Goal: Task Accomplishment & Management: Use online tool/utility

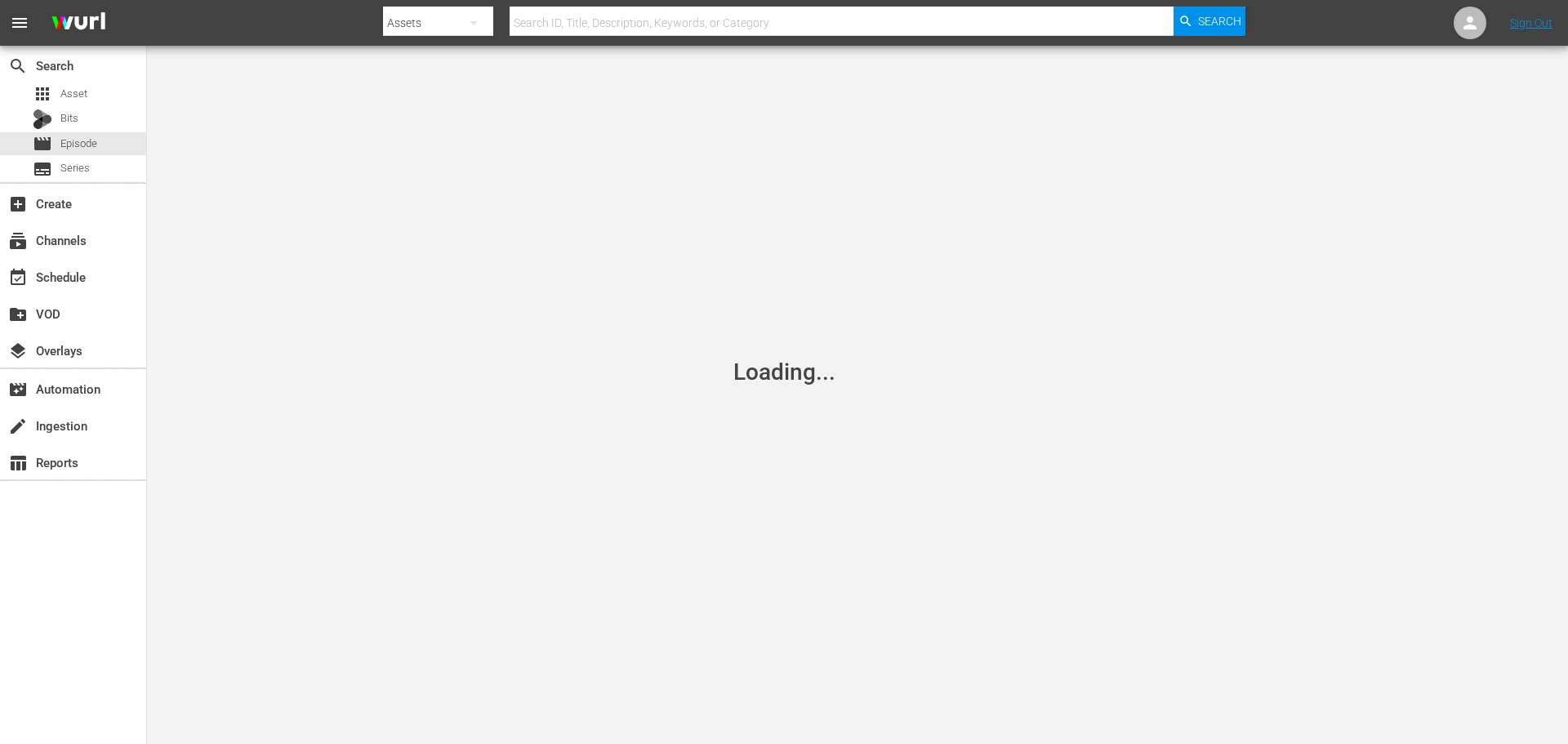
click at [92, 141] on span "Episode" at bounding box center [78, 144] width 37 height 17
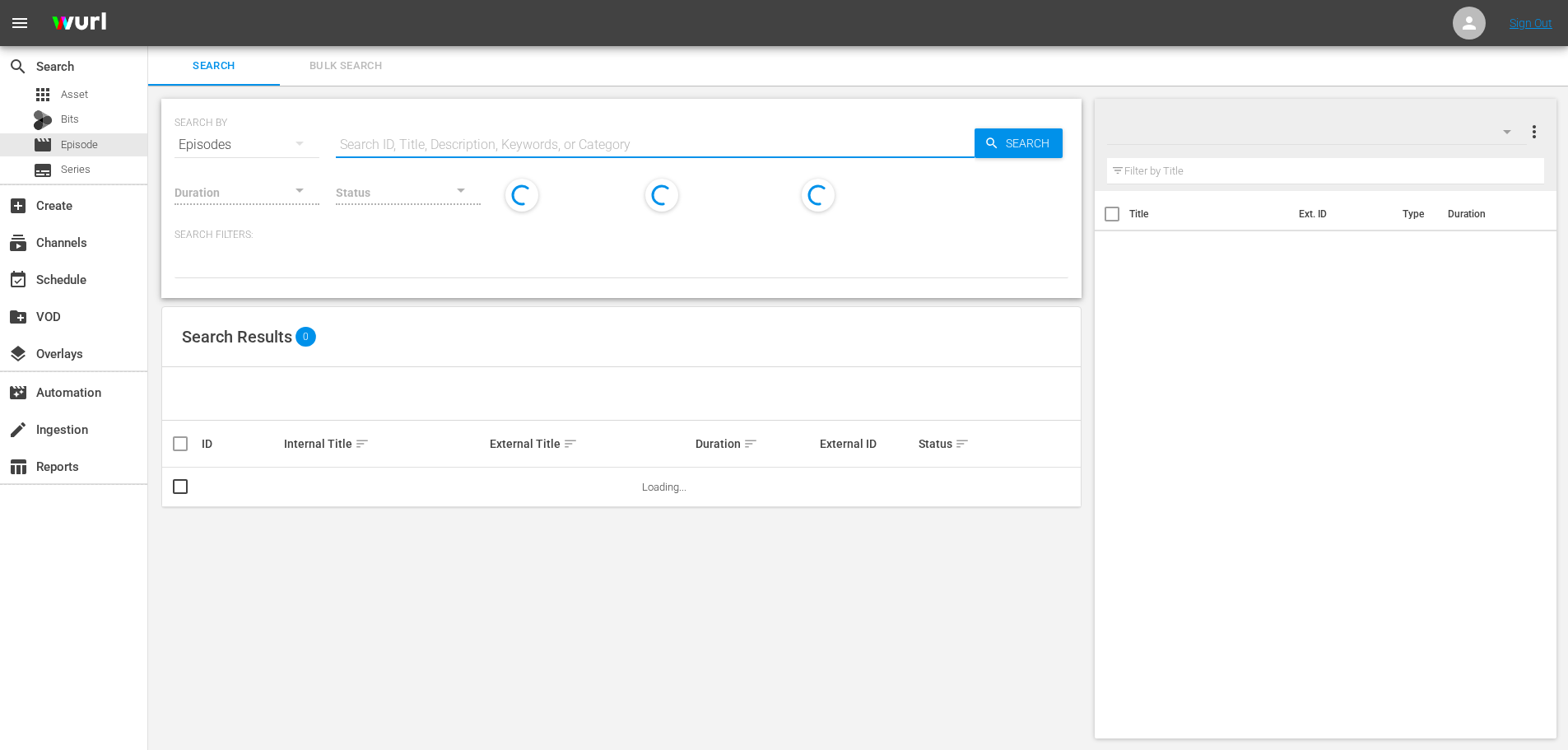
click at [426, 149] on input "text" at bounding box center [656, 144] width 639 height 39
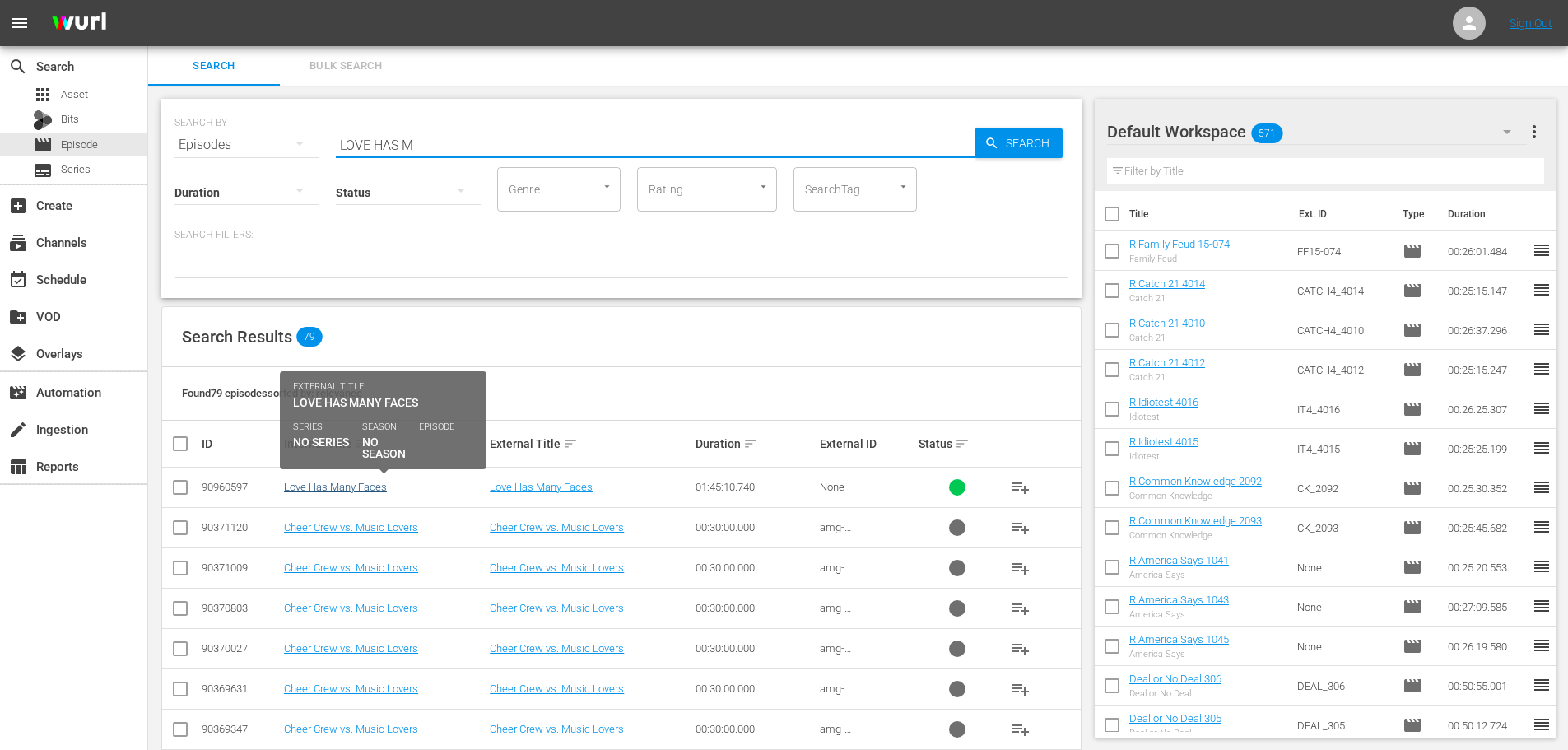
type input "LOVE HAS M"
click at [343, 486] on link "Love Has Many Faces" at bounding box center [335, 486] width 103 height 12
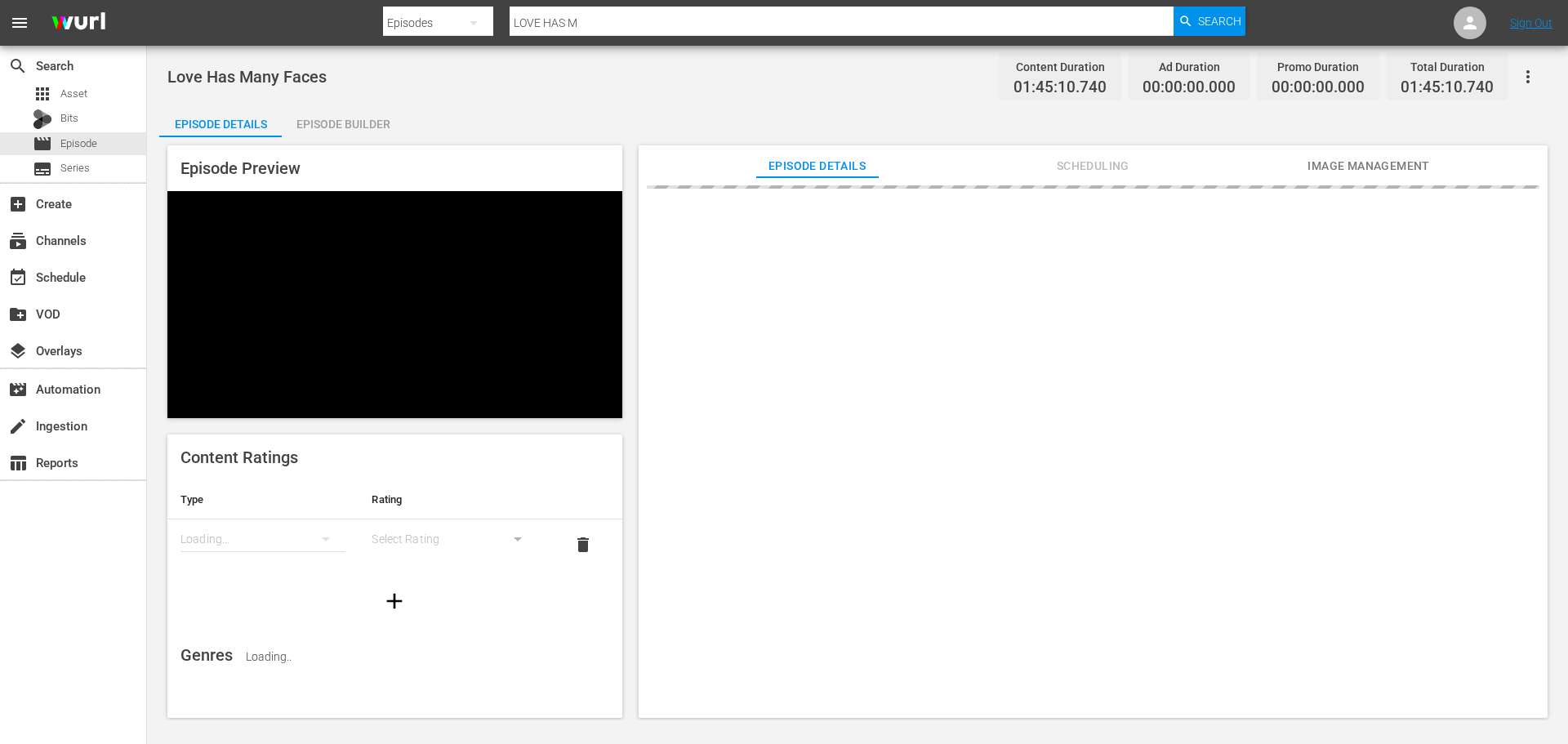
click at [342, 116] on div "Episode Builder" at bounding box center [343, 124] width 123 height 39
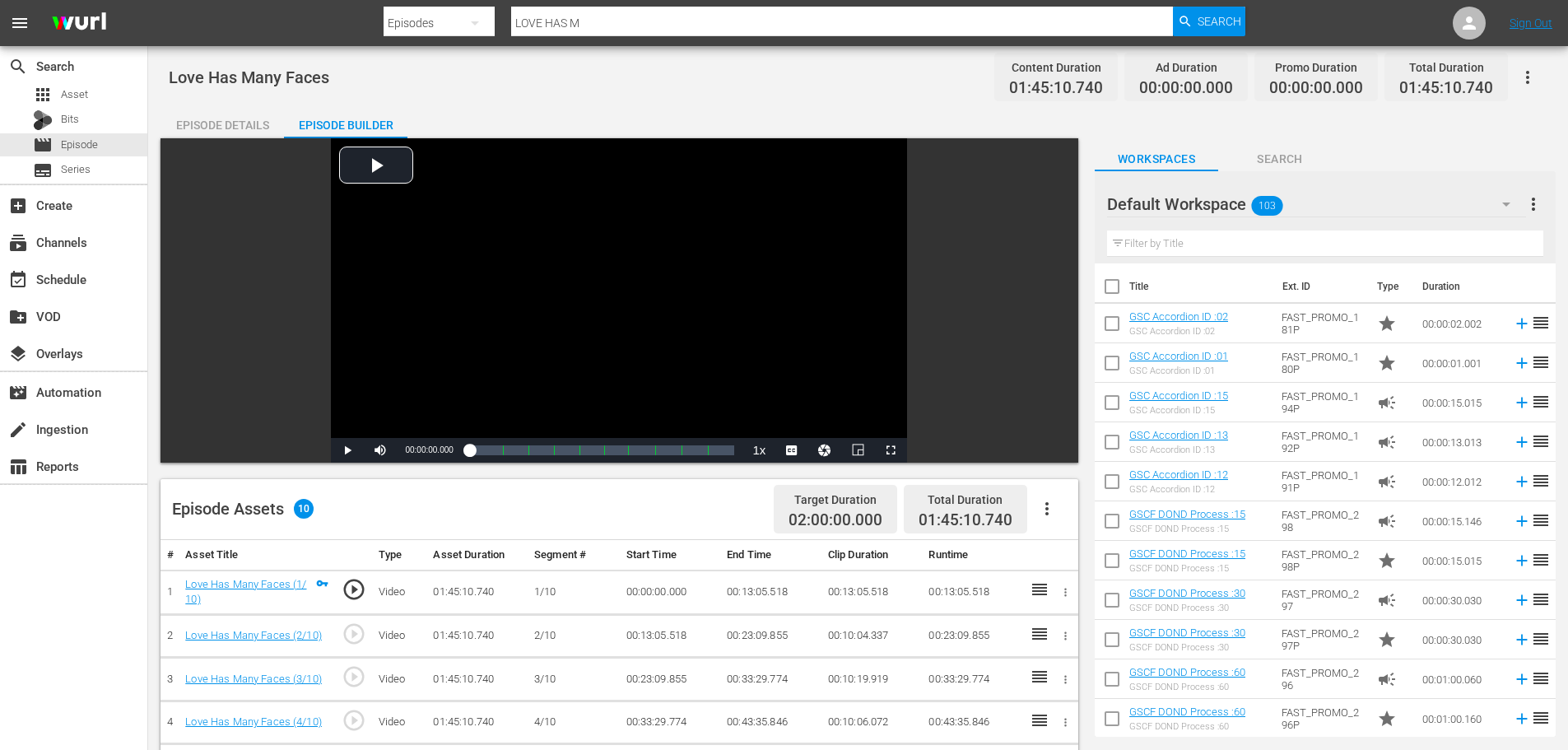
drag, startPoint x: 1530, startPoint y: 85, endPoint x: 1548, endPoint y: 100, distance: 23.4
click at [1533, 85] on icon "button" at bounding box center [1527, 77] width 20 height 20
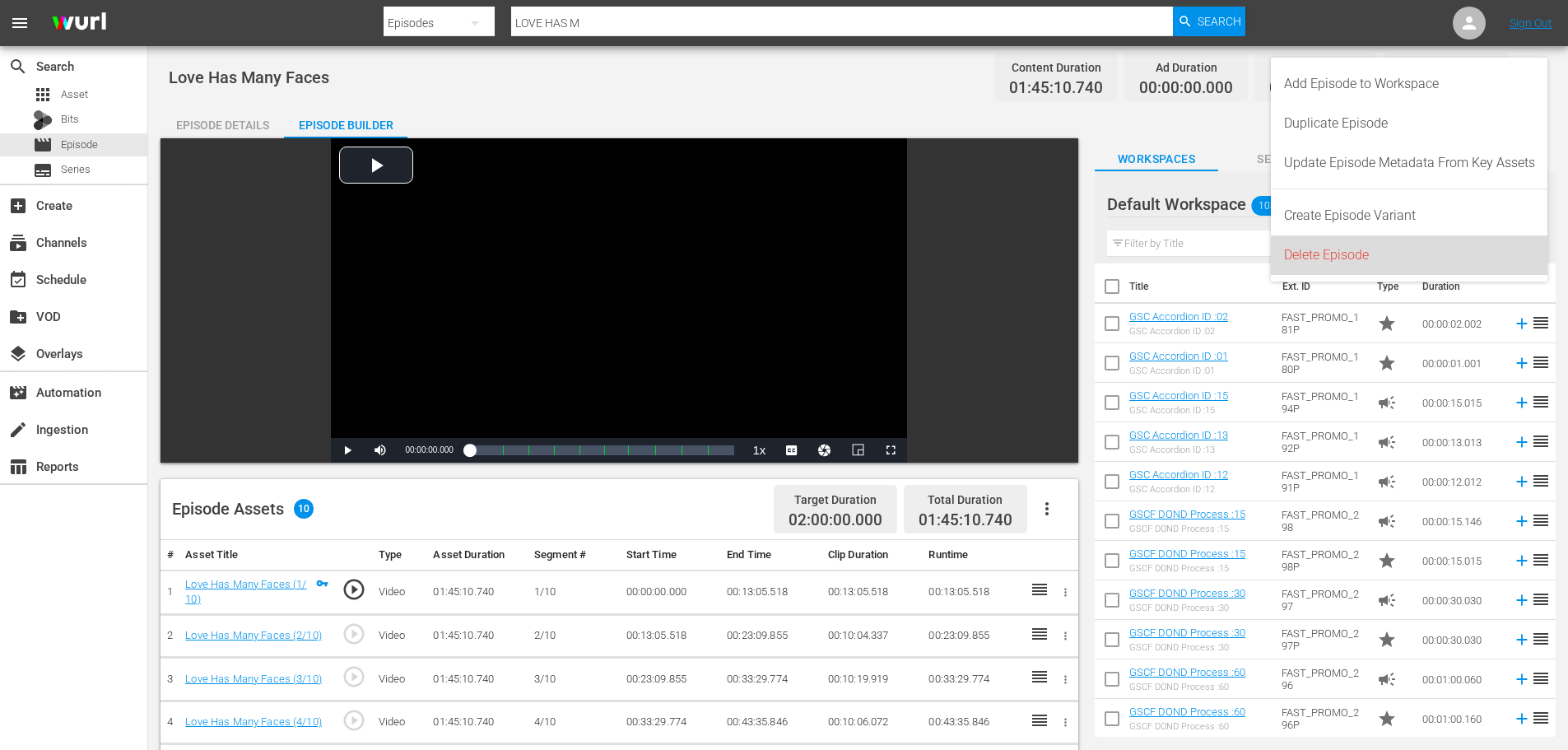
click at [1407, 239] on div "Delete Episode" at bounding box center [1410, 255] width 251 height 39
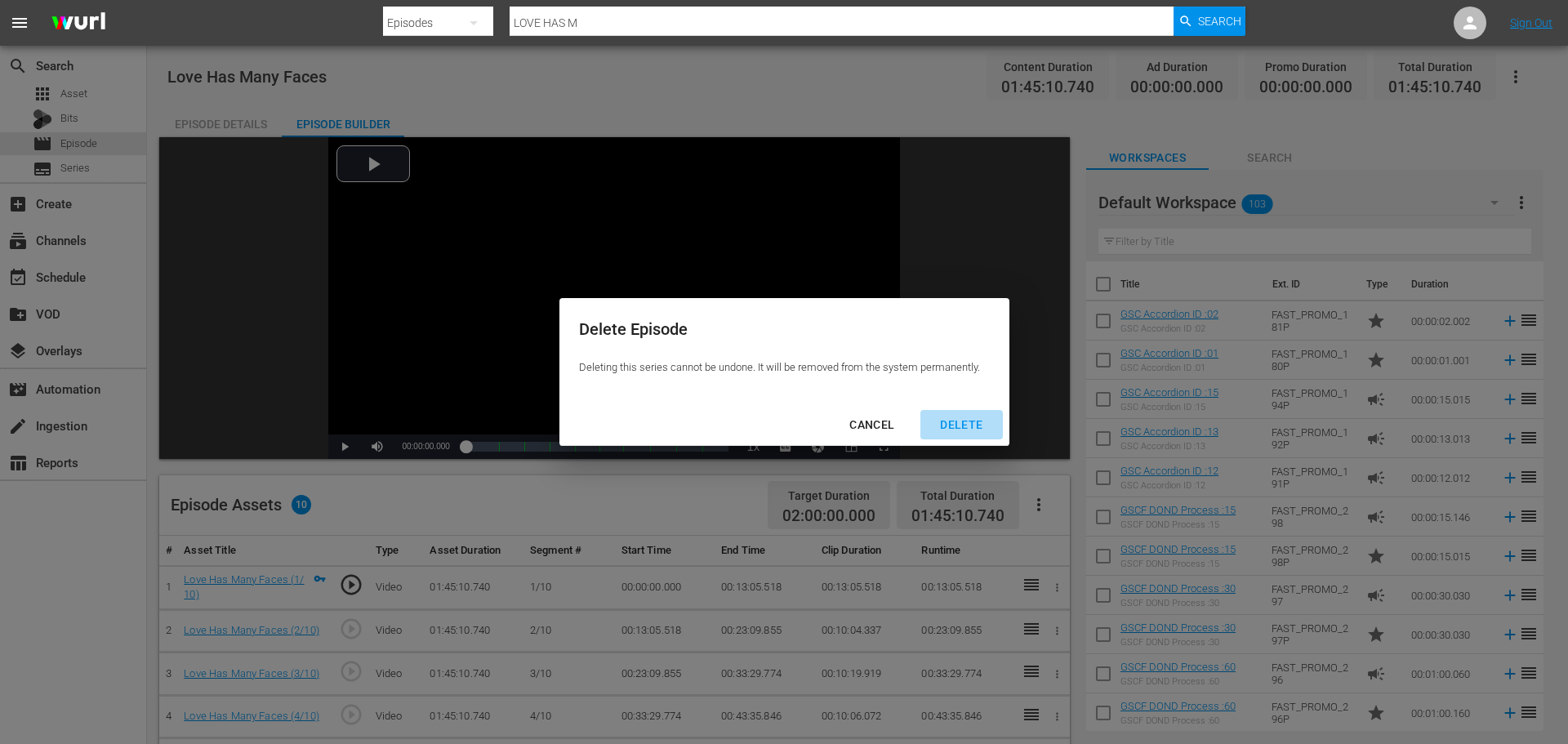
click at [977, 438] on button "DELETE" at bounding box center [961, 425] width 81 height 30
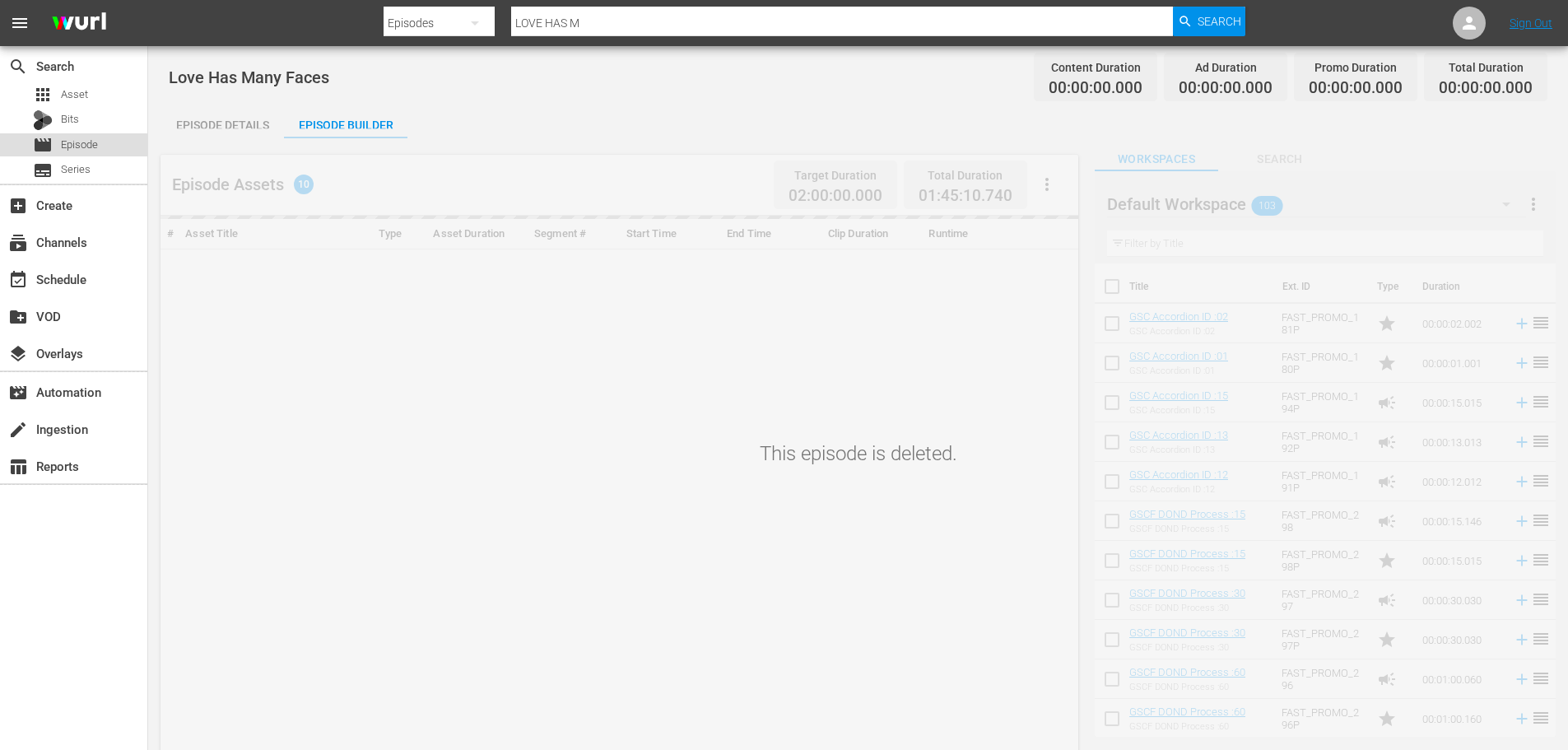
click at [89, 146] on span "Episode" at bounding box center [79, 145] width 37 height 17
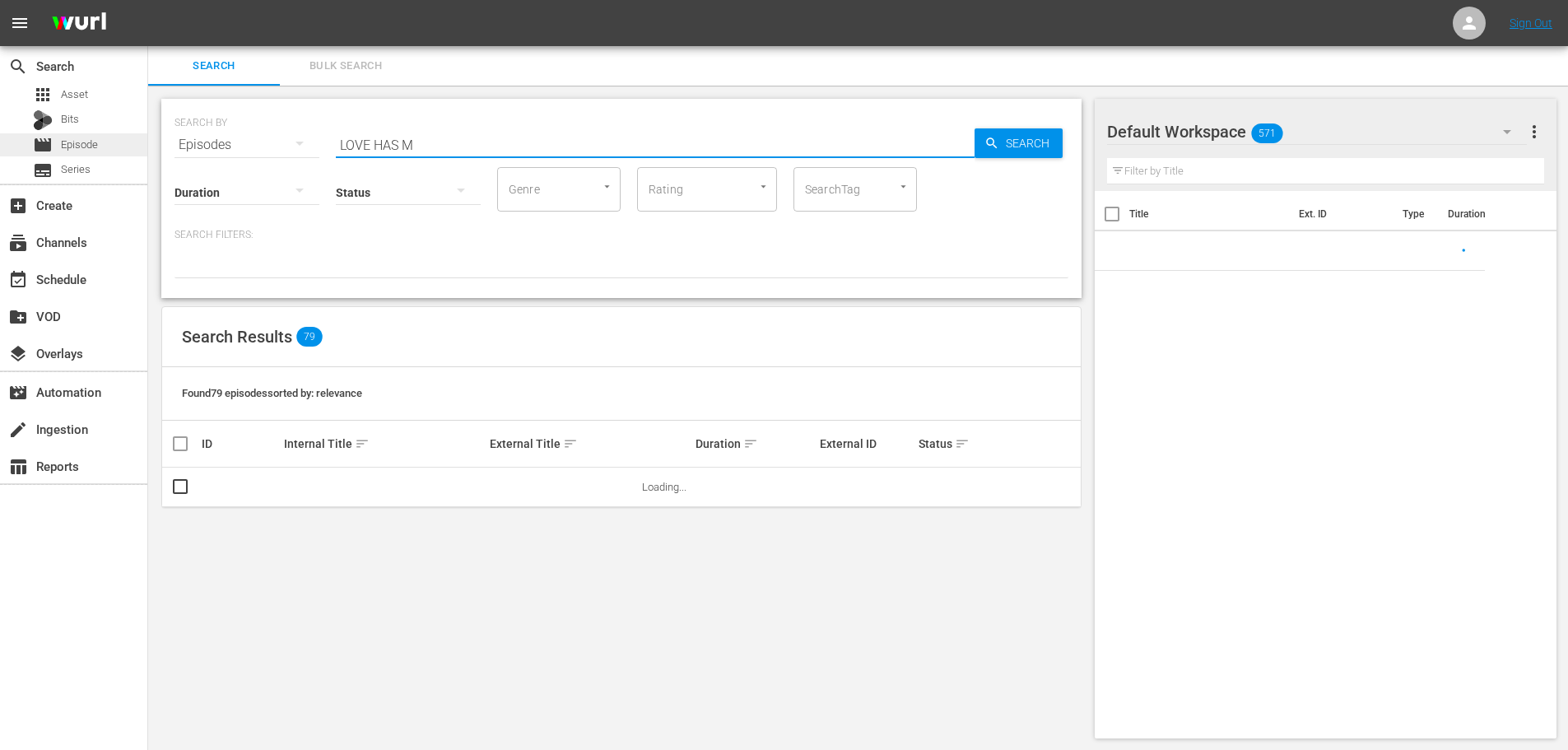
drag, startPoint x: 430, startPoint y: 138, endPoint x: 7, endPoint y: 136, distance: 423.0
click at [148, 0] on div "search Search apps Asset Bits movie Episode subtitles Series add_box Create sub…" at bounding box center [858, 0] width 1420 height 0
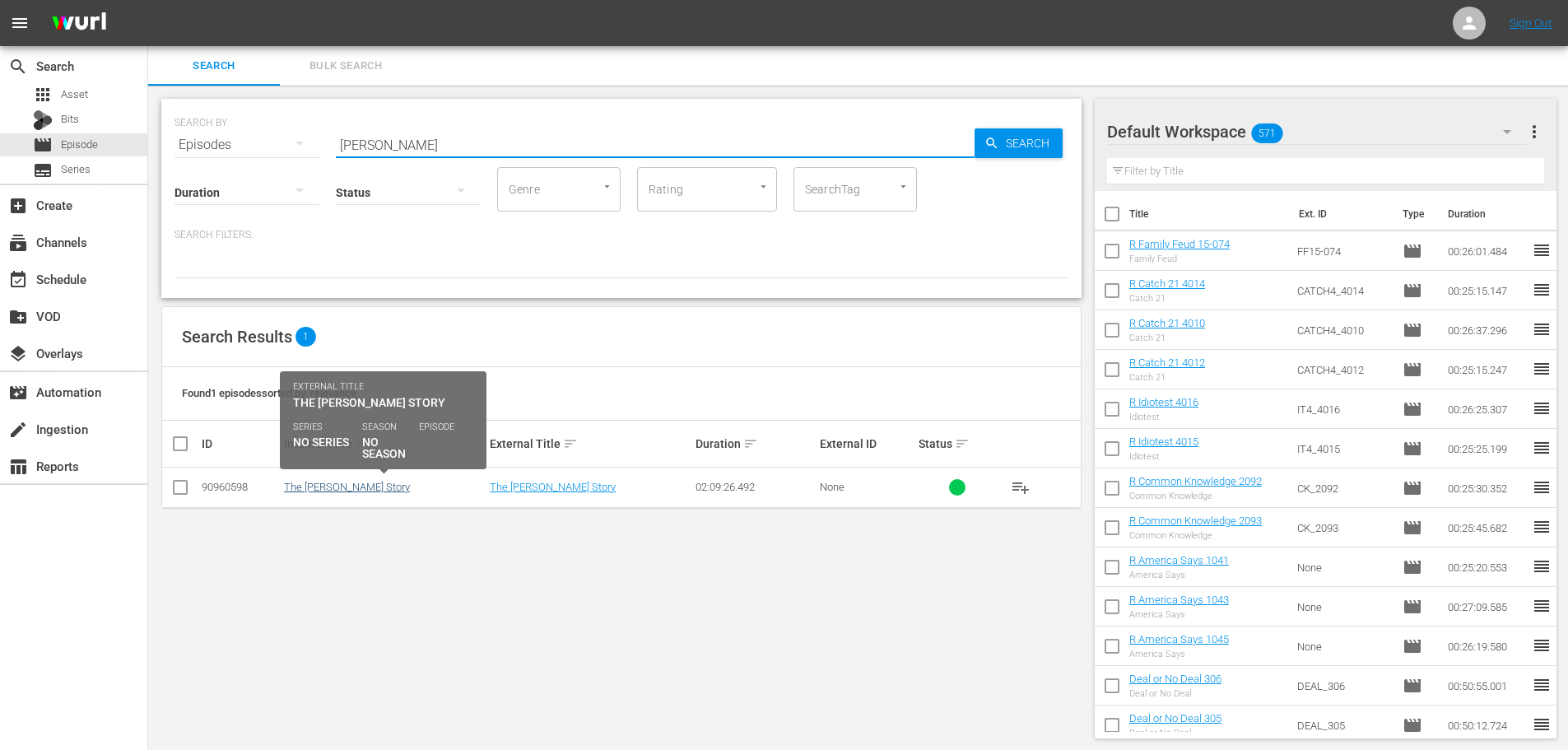
type input "[PERSON_NAME]"
click at [360, 485] on link "The [PERSON_NAME] Story" at bounding box center [346, 486] width 126 height 12
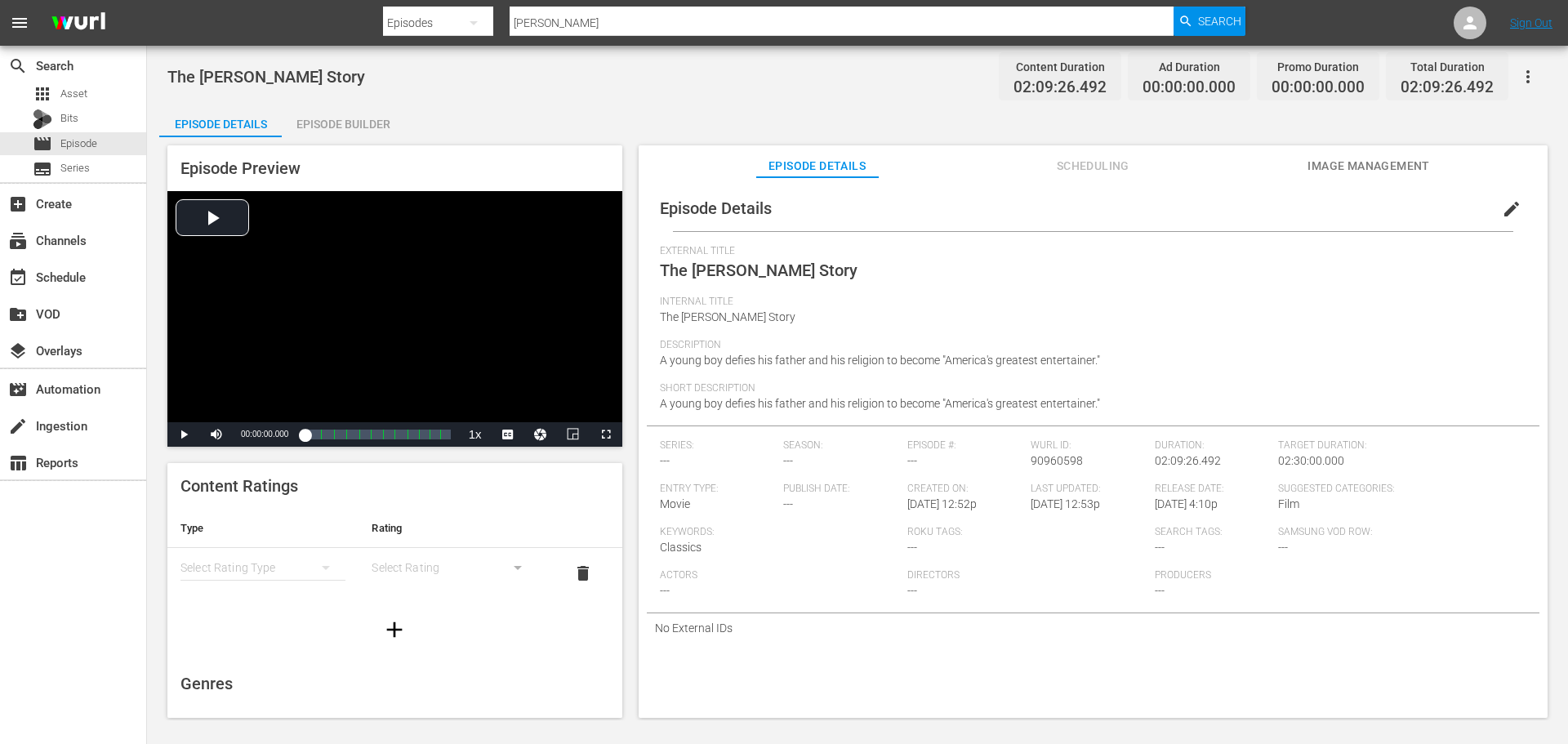
click at [352, 135] on div "Episode Builder" at bounding box center [343, 124] width 123 height 39
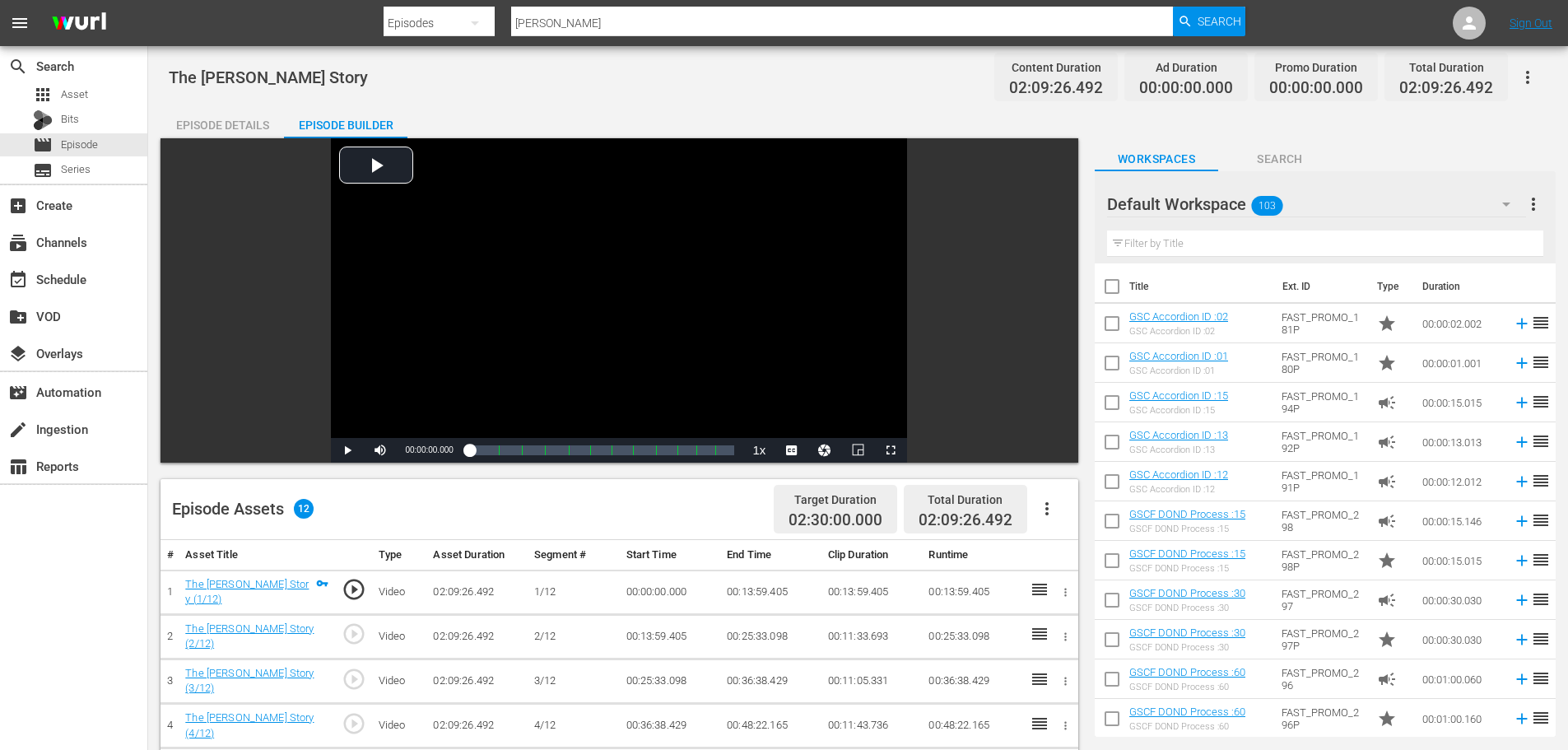
click at [1529, 77] on icon "button" at bounding box center [1528, 77] width 4 height 13
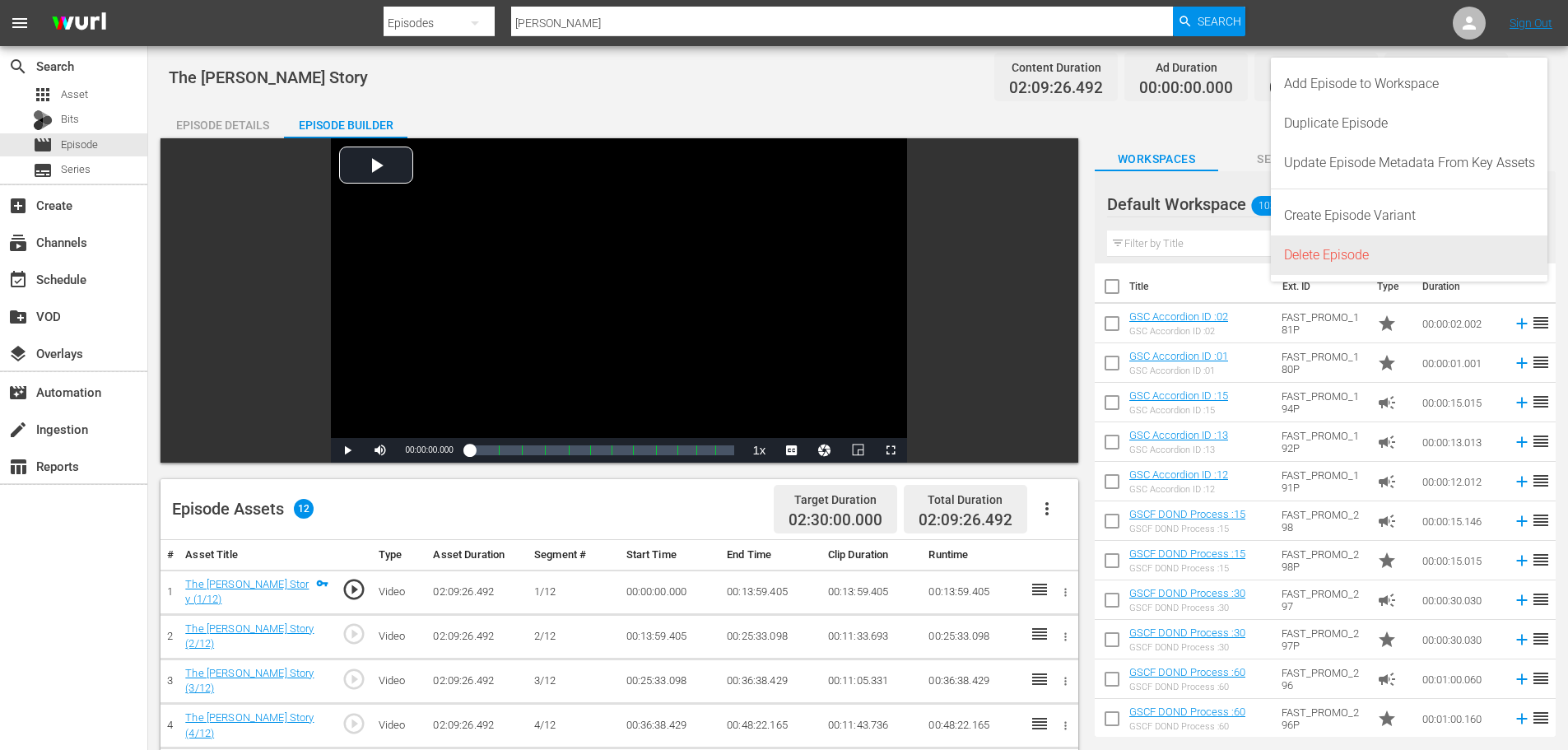
click at [1319, 274] on div "Delete Episode" at bounding box center [1410, 255] width 251 height 39
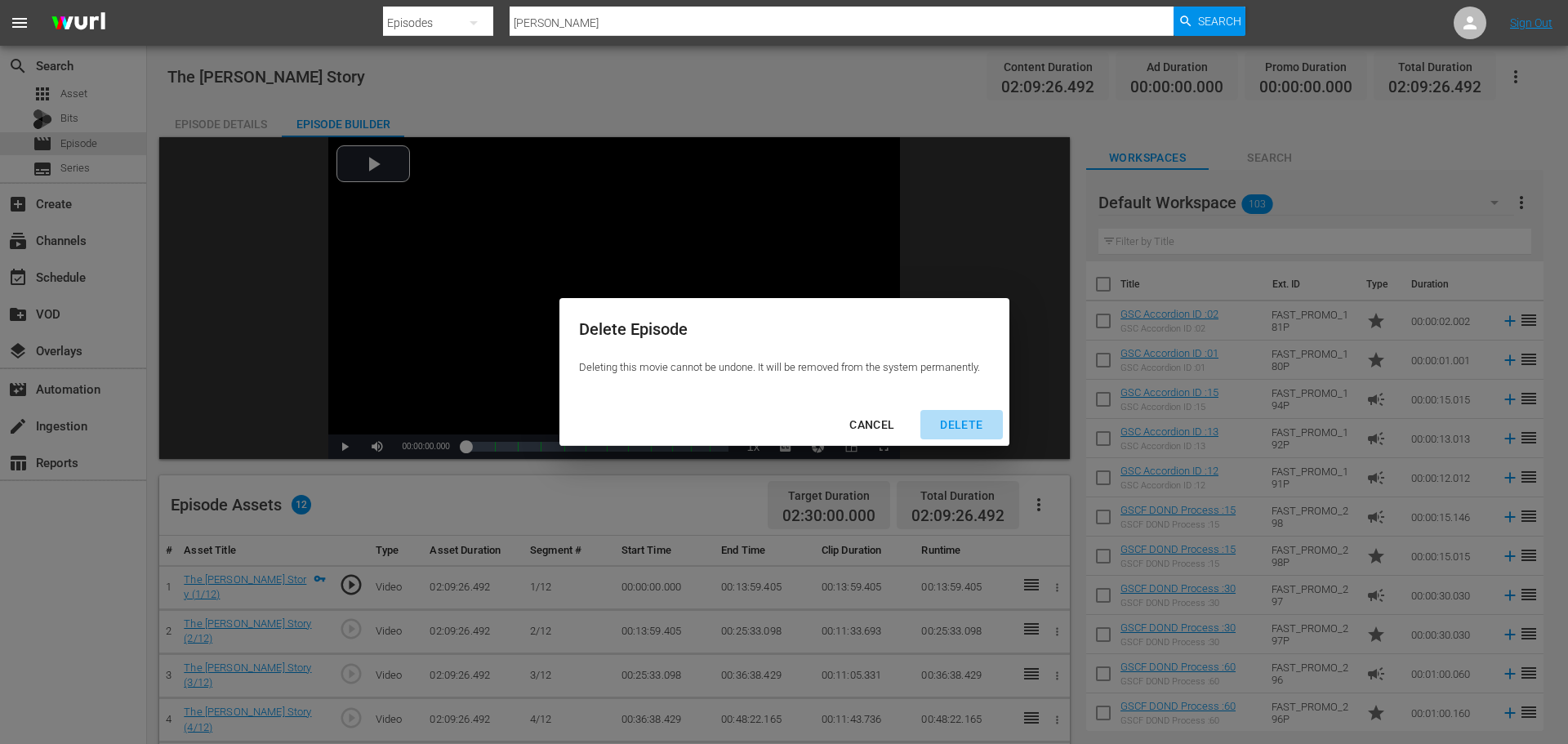
drag, startPoint x: 974, startPoint y: 416, endPoint x: 977, endPoint y: 604, distance: 188.0
click at [972, 418] on div "DELETE" at bounding box center [961, 425] width 68 height 20
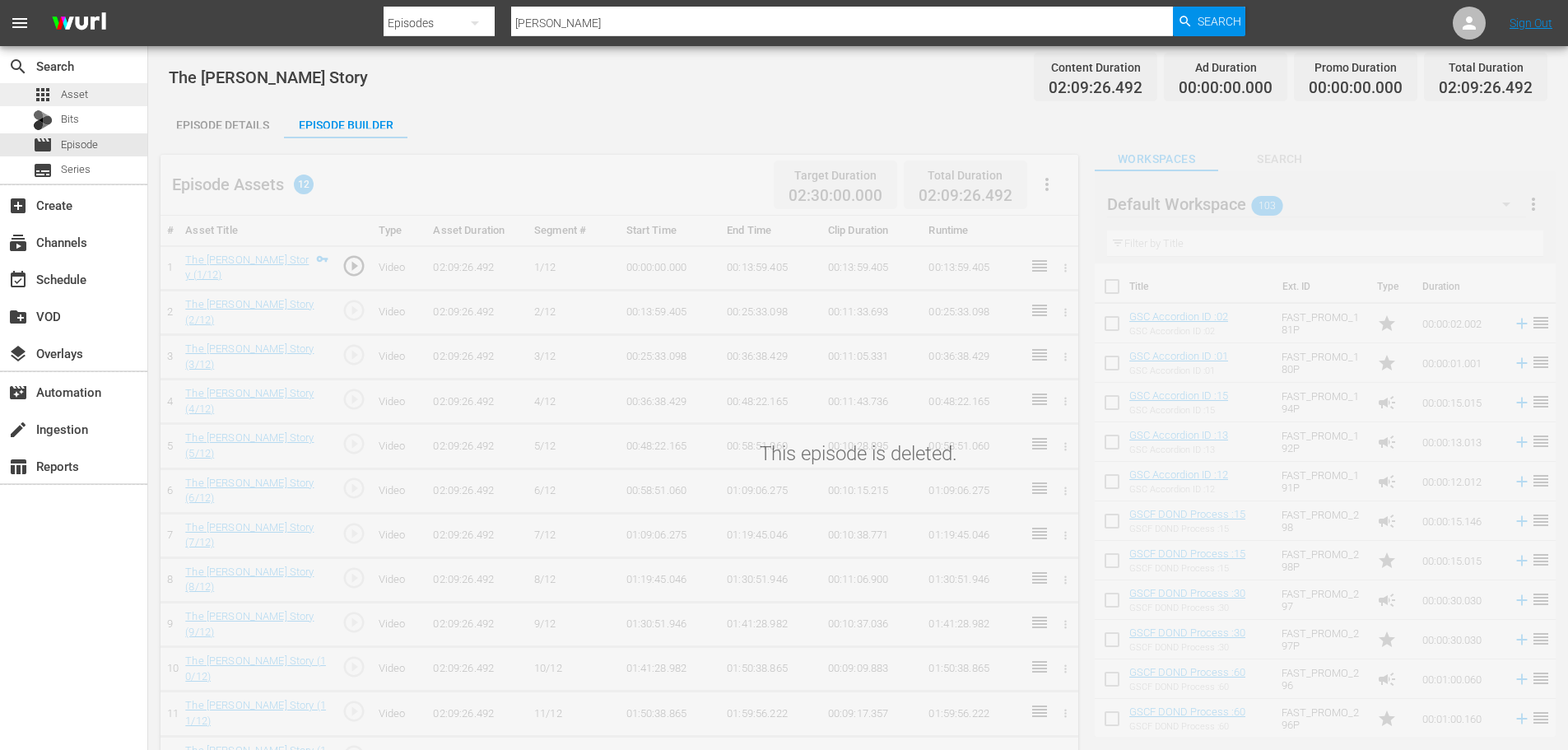
click at [103, 83] on div "apps Asset" at bounding box center [74, 94] width 147 height 23
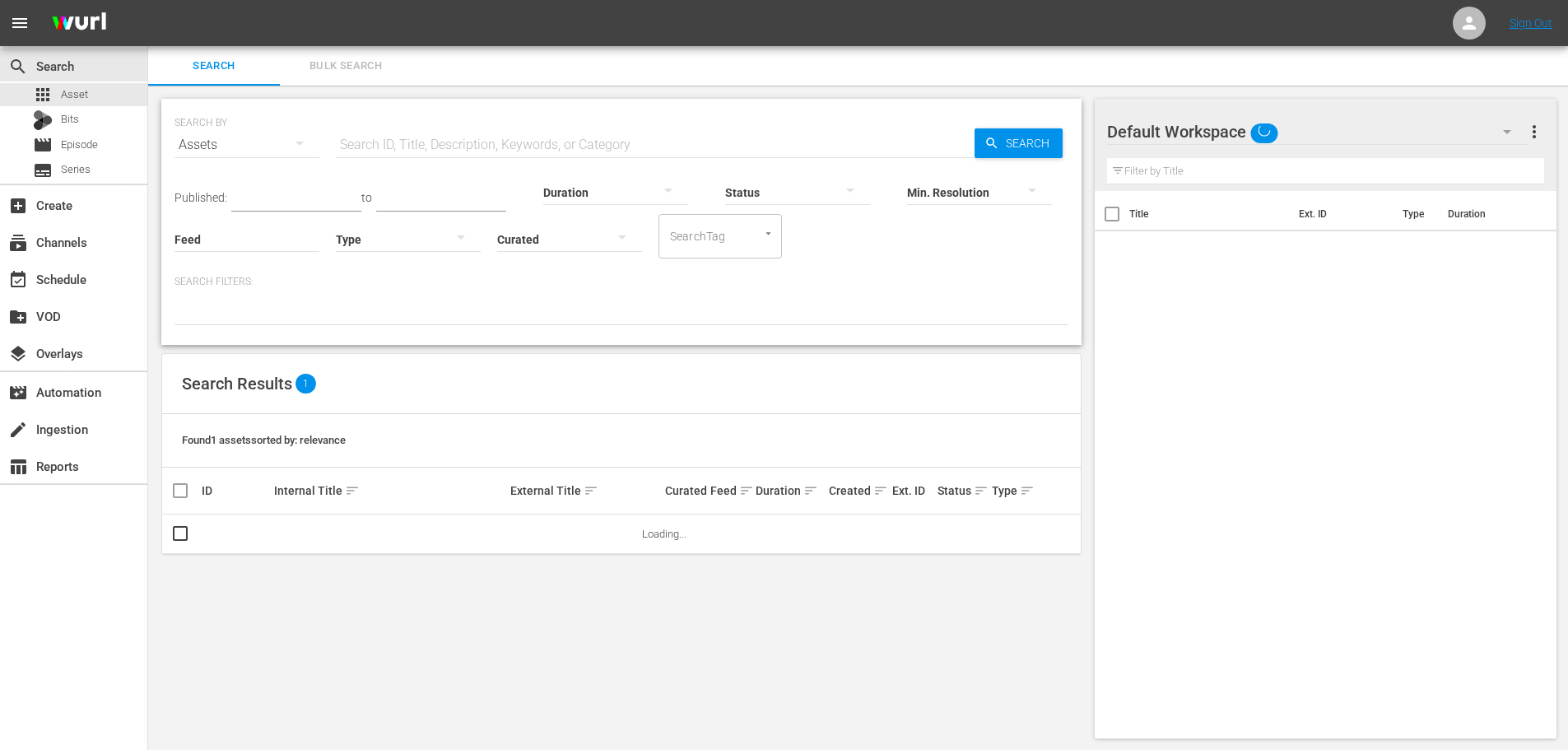
click at [425, 140] on input "text" at bounding box center [656, 144] width 639 height 39
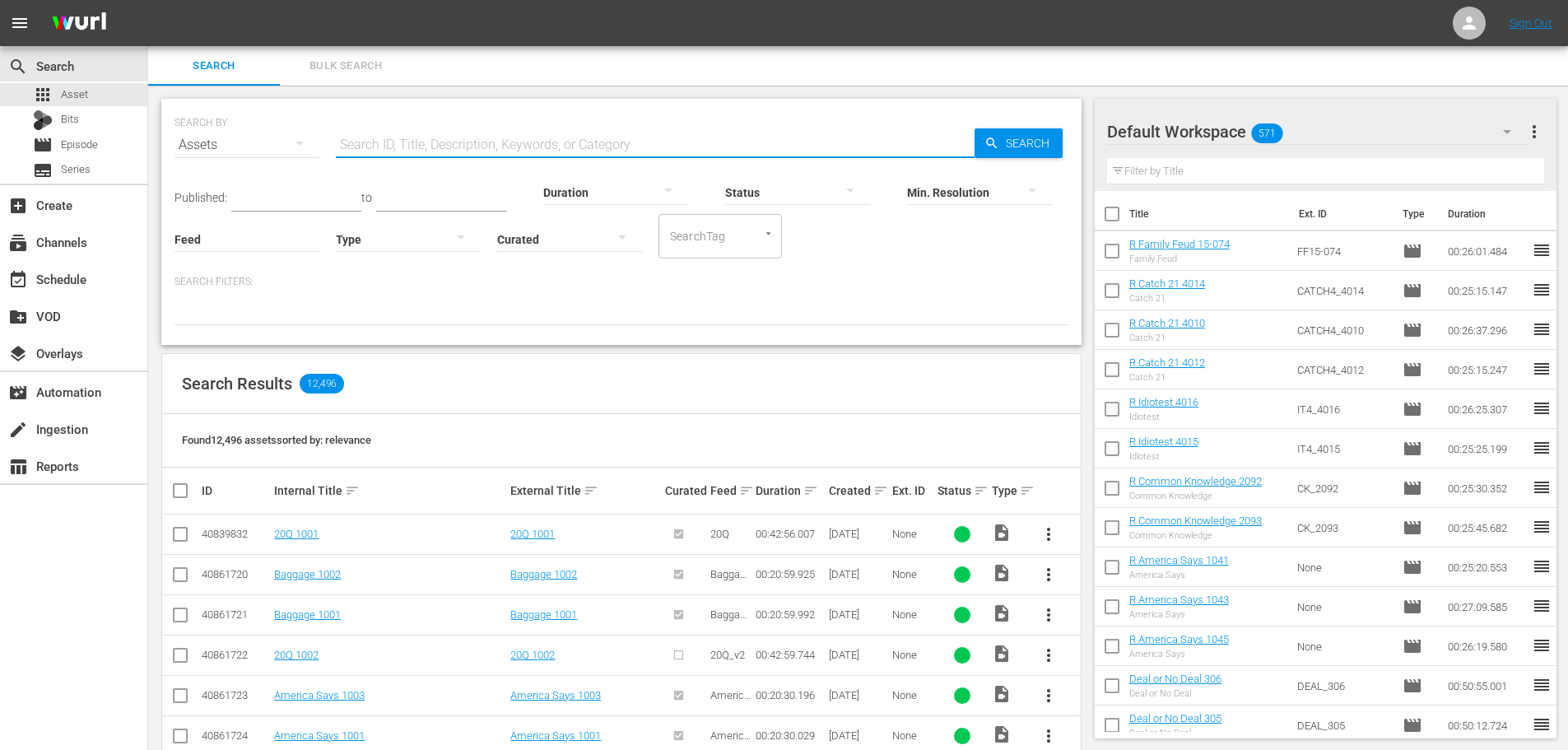
click at [629, 338] on div "SEARCH BY Search By Assets Search ID, Title, Description, Keywords, or Category…" at bounding box center [621, 221] width 921 height 246
click at [711, 224] on input "SearchTag" at bounding box center [696, 236] width 62 height 30
type input "i"
click at [866, 241] on div "Published: to Duration Status Min. Resolution Feed Feed Title Type Curated Sear…" at bounding box center [621, 211] width 894 height 94
click at [711, 243] on input "SearchTag" at bounding box center [696, 236] width 62 height 30
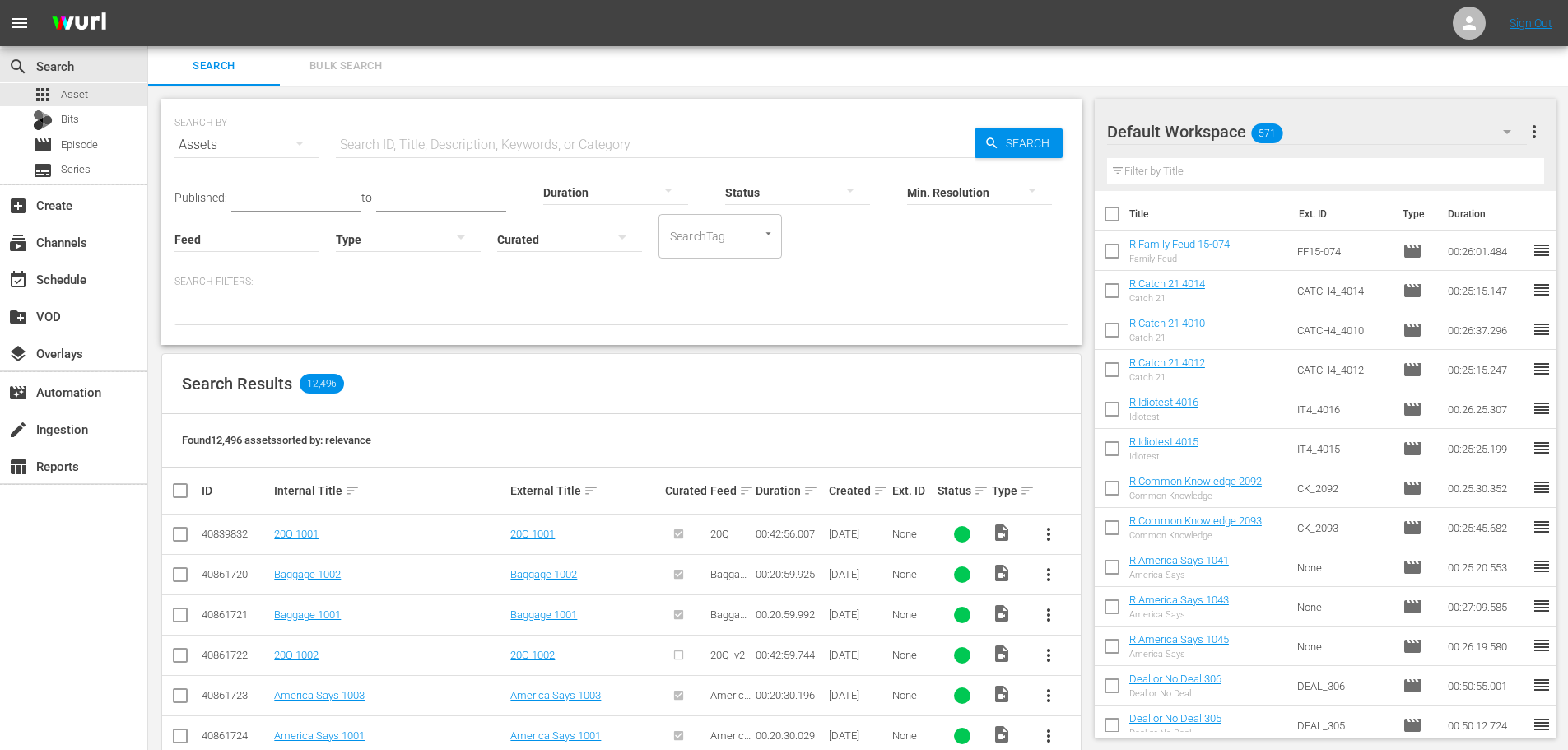
click at [854, 258] on div "Published: to Duration Status Min. Resolution Feed Feed Title Type Curated Sear…" at bounding box center [621, 211] width 894 height 94
click at [898, 213] on div "Published: to Duration Status Min. Resolution Feed Feed Title Type Curated Sear…" at bounding box center [621, 211] width 894 height 94
click at [965, 383] on div "Search Results 12,496" at bounding box center [621, 383] width 919 height 60
click at [464, 135] on input "text" at bounding box center [656, 144] width 639 height 39
type input "a man fo"
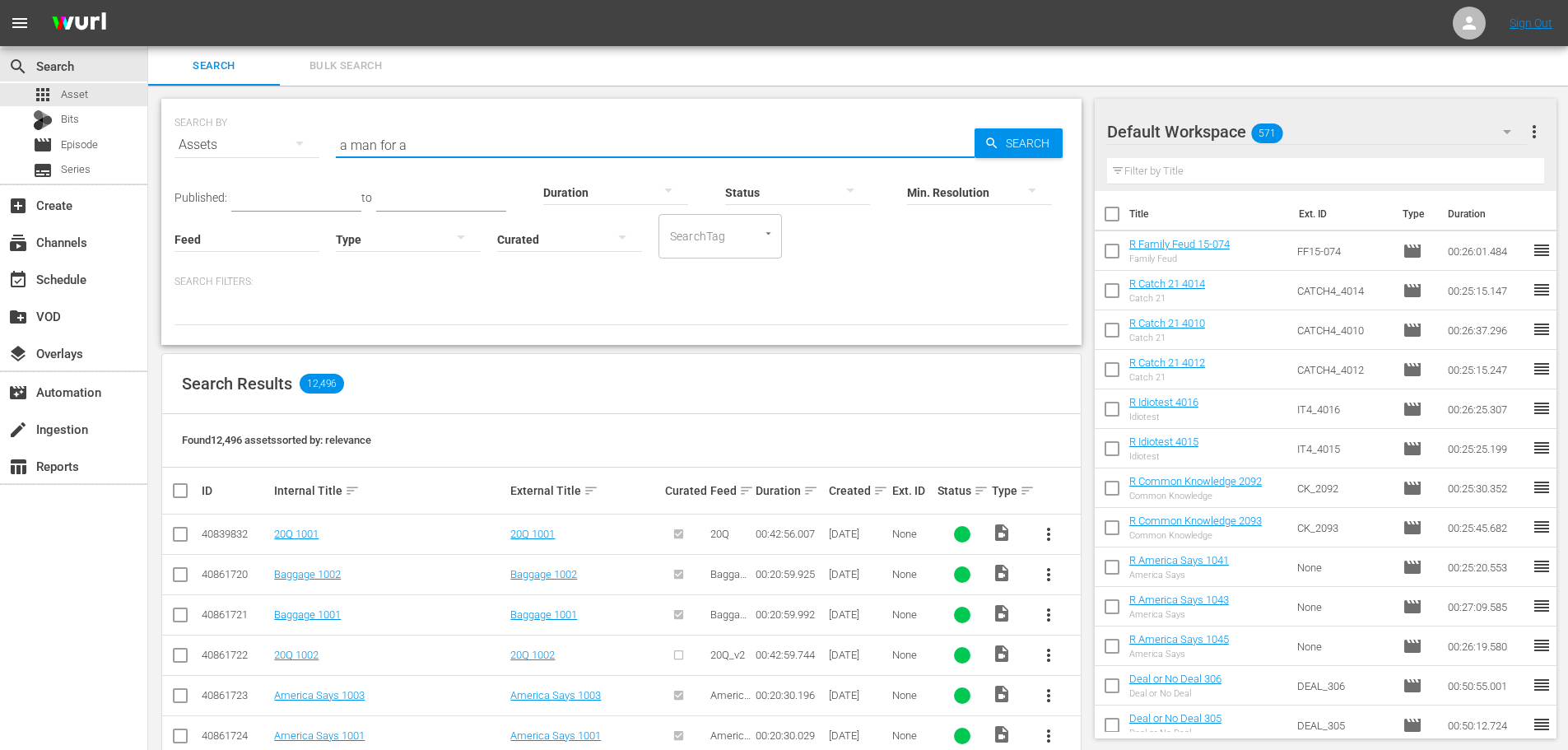
drag, startPoint x: 428, startPoint y: 121, endPoint x: 720, endPoint y: 316, distance: 351.1
